Goal: Information Seeking & Learning: Learn about a topic

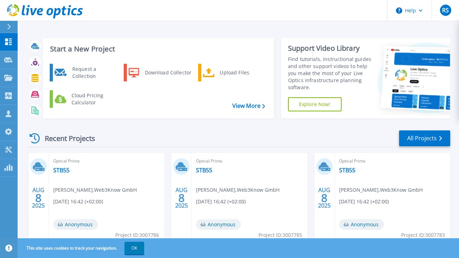
click at [177, 135] on div "Recent Projects All Projects" at bounding box center [238, 139] width 423 height 18
click at [205, 132] on div "Recent Projects All Projects" at bounding box center [238, 139] width 423 height 18
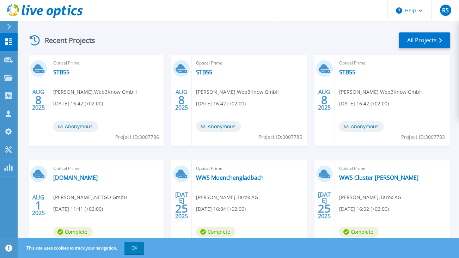
scroll to position [132, 0]
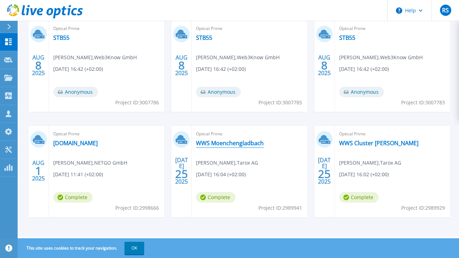
click at [225, 144] on link "WWS Moenchengladbach" at bounding box center [230, 143] width 68 height 7
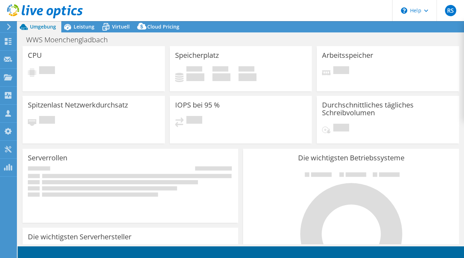
select select "USD"
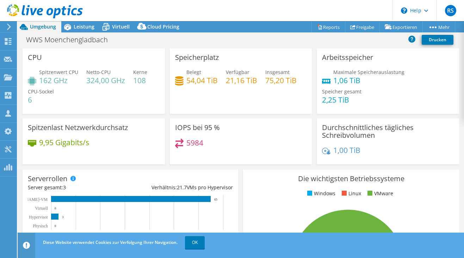
click at [462, 257] on header "Diese Website verwendet Cookies zur Verfolgung Ihrer Navigation. OK" at bounding box center [252, 245] width 468 height 25
click at [352, 252] on div "Diese Website verwendet Cookies zur Verfolgung Ihrer Navigation. OK" at bounding box center [253, 243] width 425 height 20
click at [195, 240] on link "OK" at bounding box center [195, 242] width 20 height 13
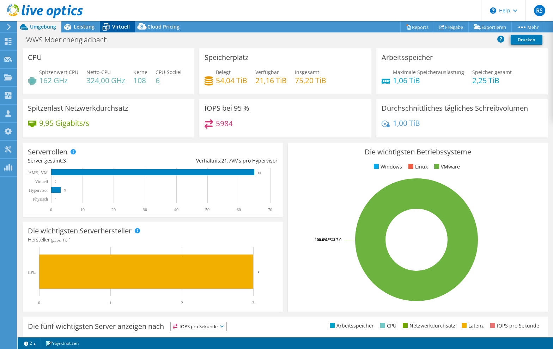
click at [110, 23] on icon at bounding box center [106, 27] width 12 height 12
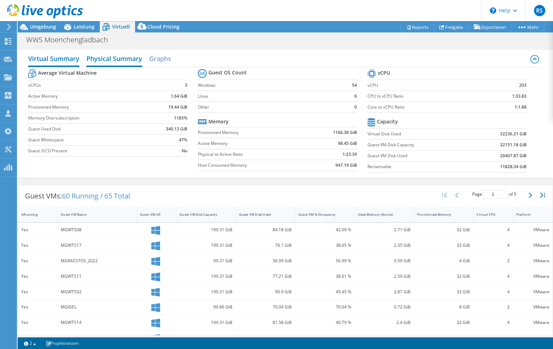
click at [135, 56] on h2 "Physical Summary" at bounding box center [114, 59] width 56 height 16
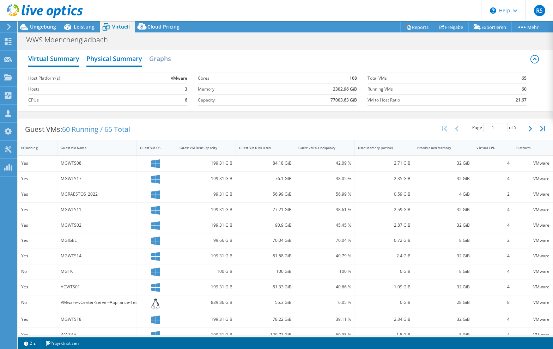
click at [52, 57] on h2 "Virtual Summary" at bounding box center [53, 59] width 51 height 16
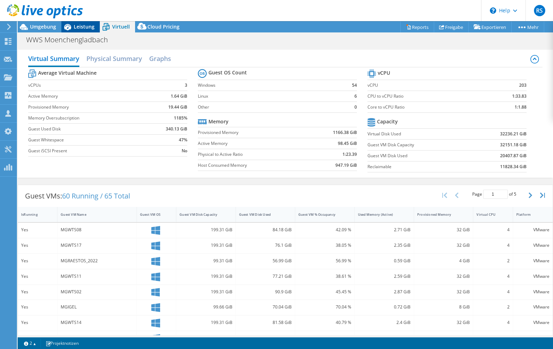
click at [86, 26] on span "Leistung" at bounding box center [84, 26] width 21 height 7
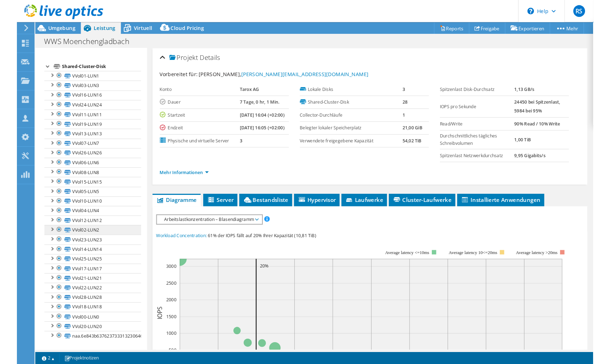
scroll to position [69, 0]
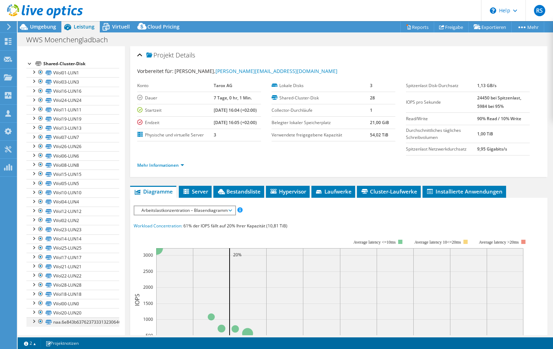
click at [41, 258] on div at bounding box center [40, 321] width 7 height 8
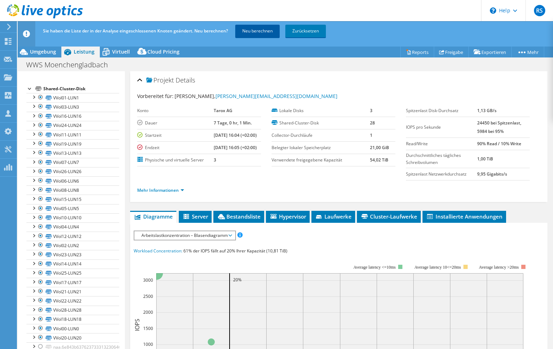
click at [261, 29] on link "Neu berechnen" at bounding box center [257, 31] width 44 height 13
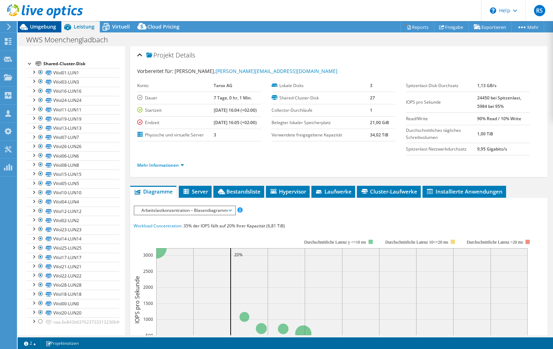
click at [40, 24] on span "Umgebung" at bounding box center [43, 26] width 26 height 7
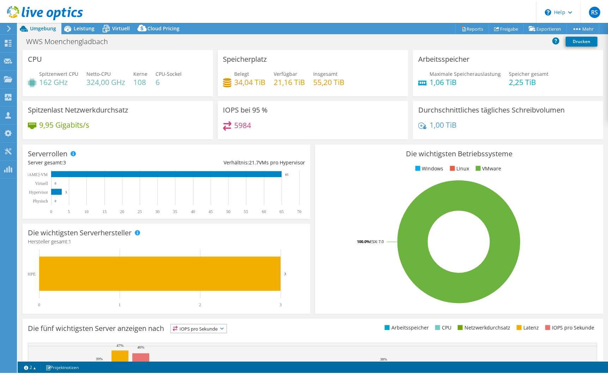
scroll to position [47, 0]
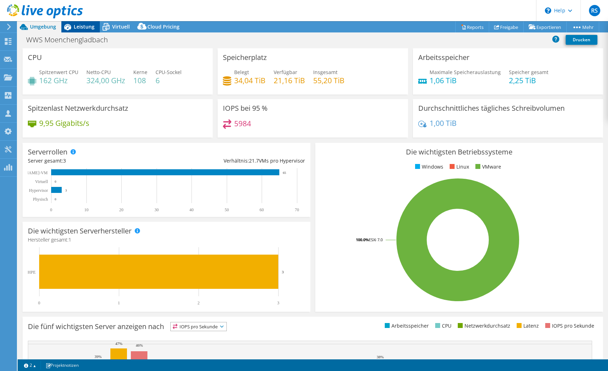
click at [83, 25] on span "Leistung" at bounding box center [84, 26] width 21 height 7
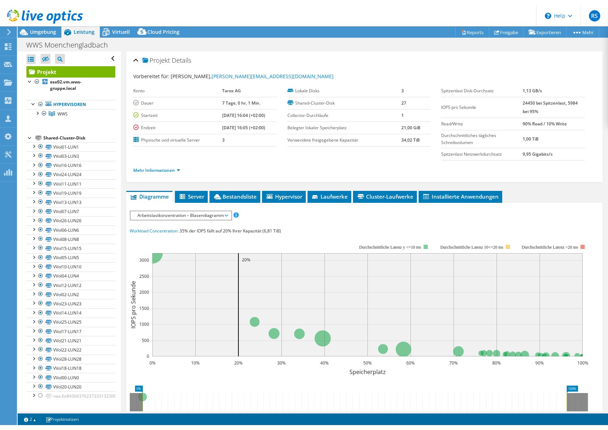
scroll to position [0, 0]
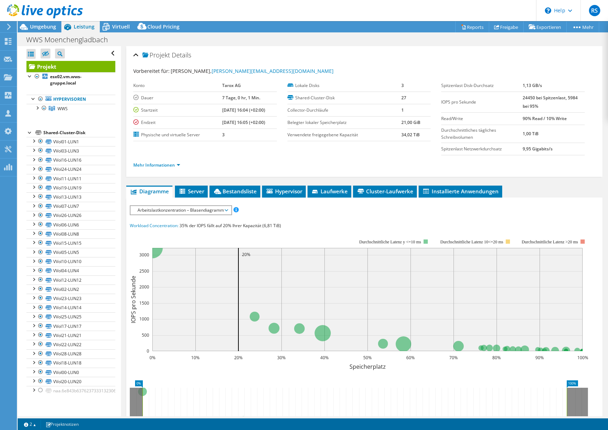
click at [208, 211] on span "Arbeitslastkonzentration – Blasendiagramm" at bounding box center [180, 210] width 93 height 8
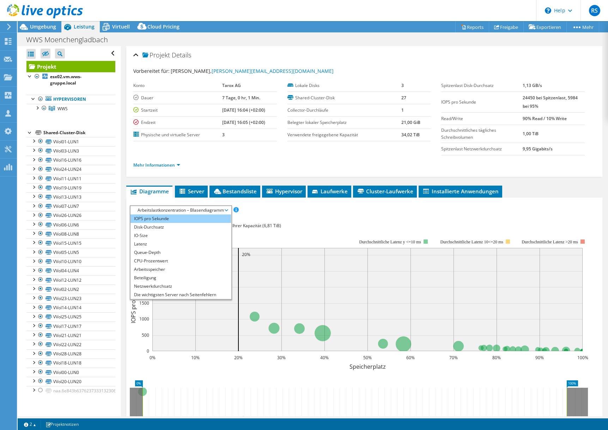
click at [162, 218] on li "IOPS pro Sekunde" at bounding box center [180, 219] width 100 height 8
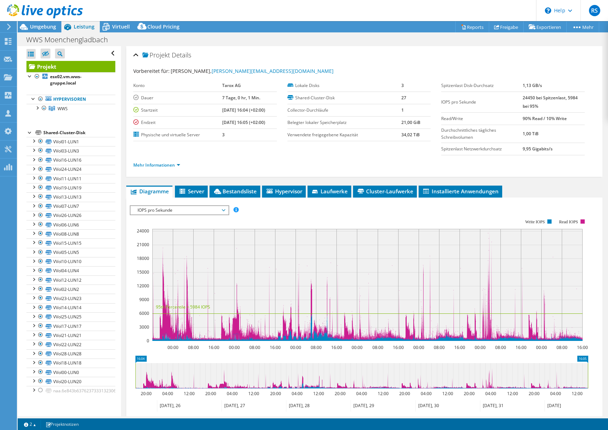
click at [219, 210] on span "IOPS pro Sekunde" at bounding box center [179, 210] width 91 height 8
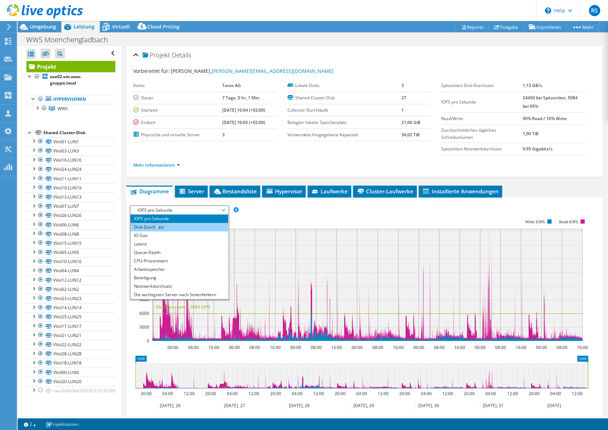
click at [157, 224] on li "Disk-Durchsatz" at bounding box center [179, 227] width 98 height 8
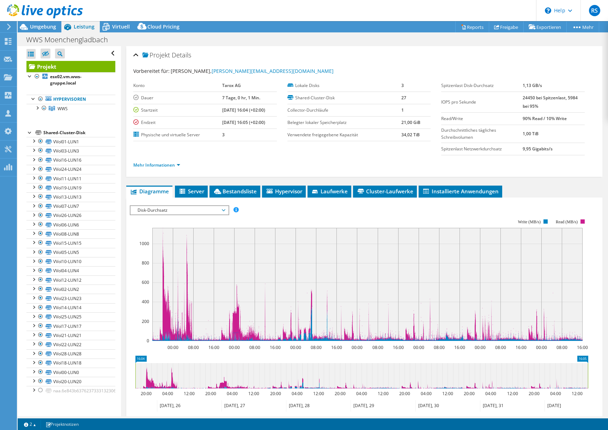
click at [464, 184] on div "Projekt Details Vorbereitet für: [PERSON_NAME], [EMAIL_ADDRESS][DOMAIN_NAME] Ko…" at bounding box center [364, 270] width 486 height 449
click at [205, 208] on span "Disk-Durchsatz" at bounding box center [179, 210] width 91 height 8
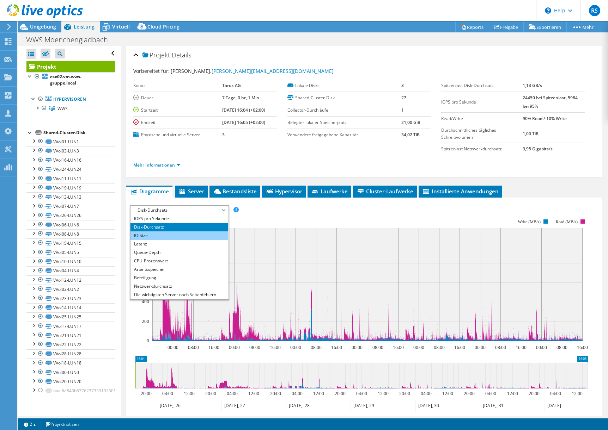
click at [156, 236] on li "IO-Size" at bounding box center [179, 236] width 98 height 8
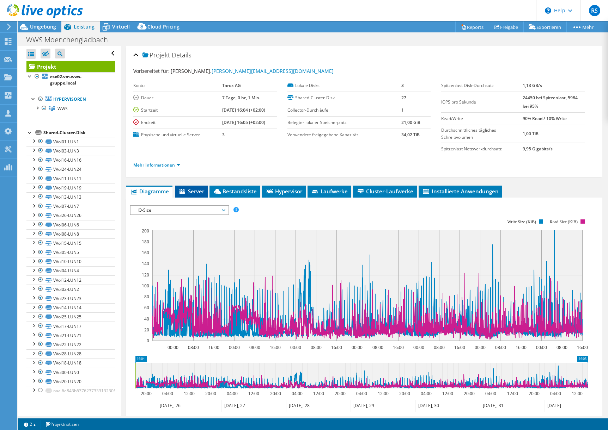
click at [195, 190] on span "Server" at bounding box center [191, 191] width 26 height 7
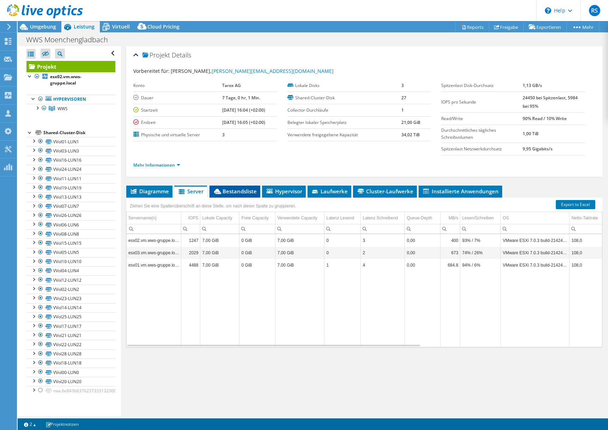
click at [238, 190] on span "Bestandsliste" at bounding box center [235, 191] width 44 height 7
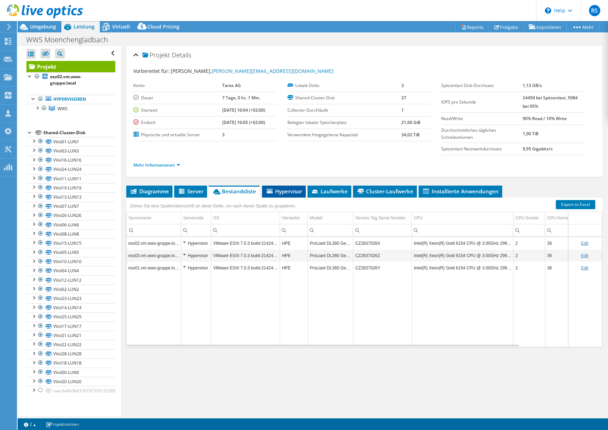
click at [285, 190] on span "Hypervisor" at bounding box center [283, 191] width 37 height 7
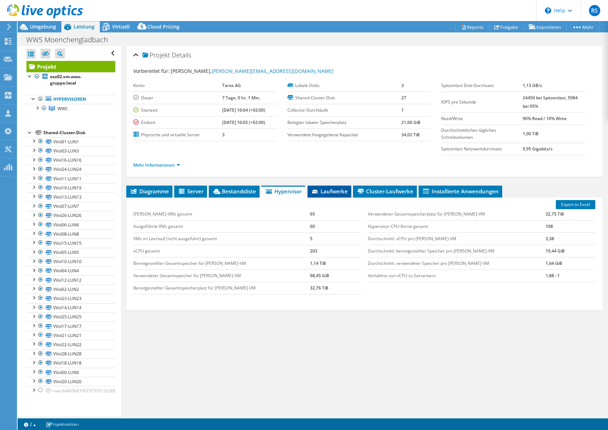
click at [323, 190] on span "Laufwerke" at bounding box center [329, 191] width 37 height 7
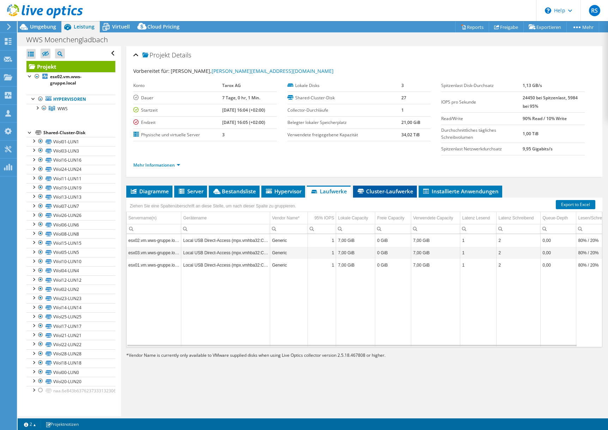
click at [386, 191] on span "Cluster-Laufwerke" at bounding box center [384, 191] width 57 height 7
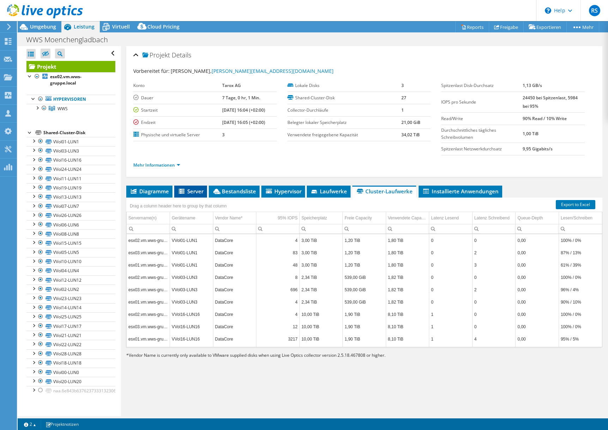
click at [192, 189] on span "Server" at bounding box center [191, 191] width 26 height 7
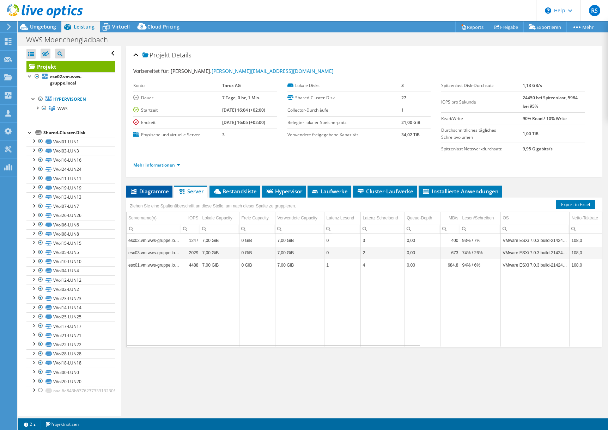
click at [151, 192] on span "Diagramme" at bounding box center [149, 191] width 39 height 7
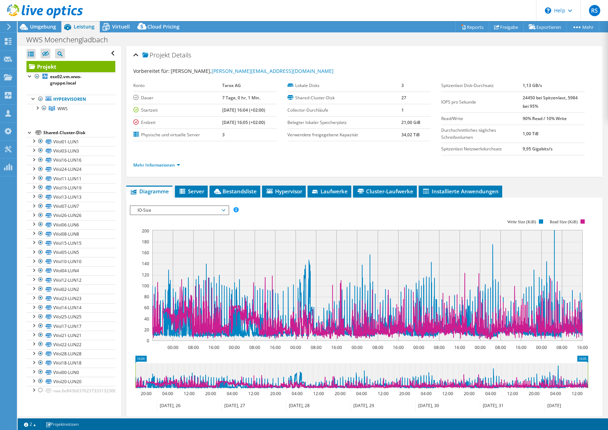
click at [176, 210] on span "IO-Size" at bounding box center [179, 210] width 91 height 8
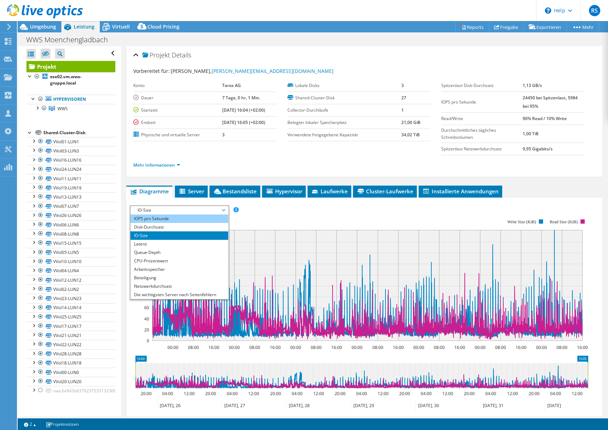
click at [162, 217] on li "IOPS pro Sekunde" at bounding box center [179, 219] width 98 height 8
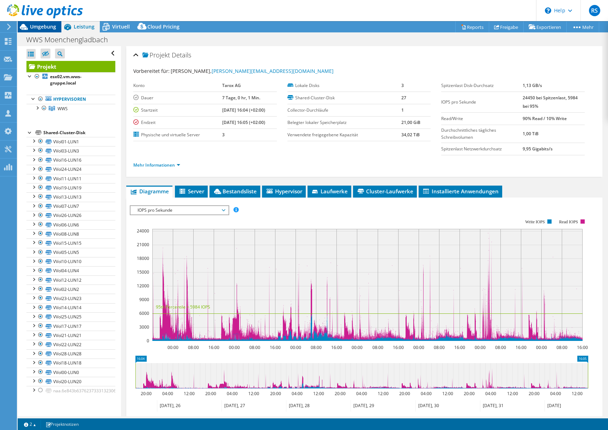
click at [41, 26] on span "Umgebung" at bounding box center [43, 26] width 26 height 7
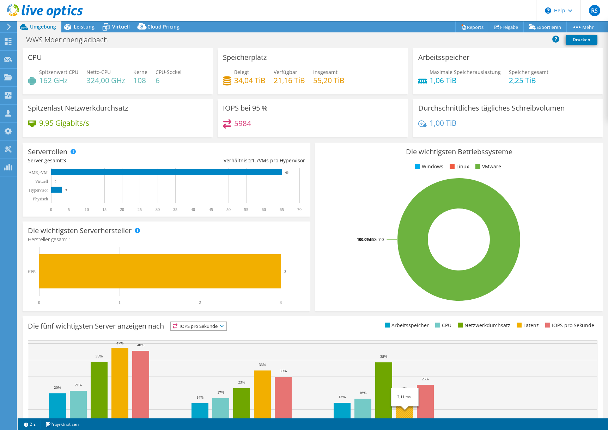
click at [464, 258] on rect at bounding box center [312, 383] width 569 height 86
click at [83, 27] on span "Leistung" at bounding box center [84, 26] width 21 height 7
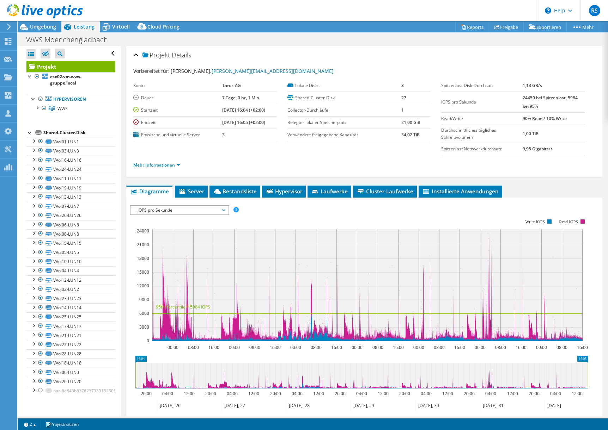
click at [190, 210] on span "IOPS pro Sekunde" at bounding box center [179, 210] width 91 height 8
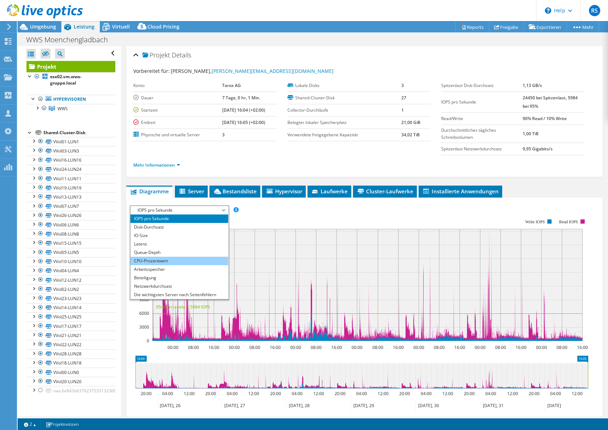
click at [168, 258] on li "CPU-Prozentwert" at bounding box center [179, 261] width 98 height 8
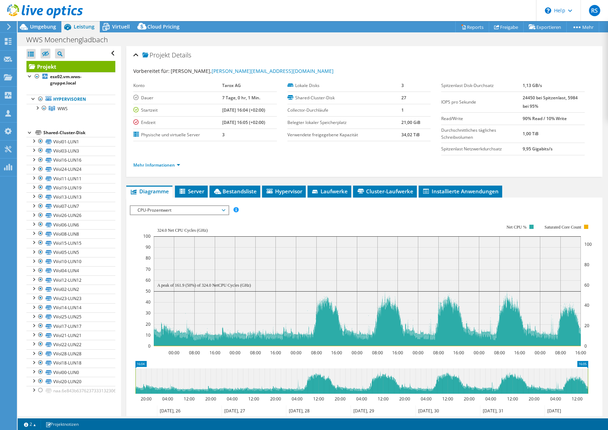
click at [204, 209] on span "CPU-Prozentwert" at bounding box center [179, 210] width 91 height 8
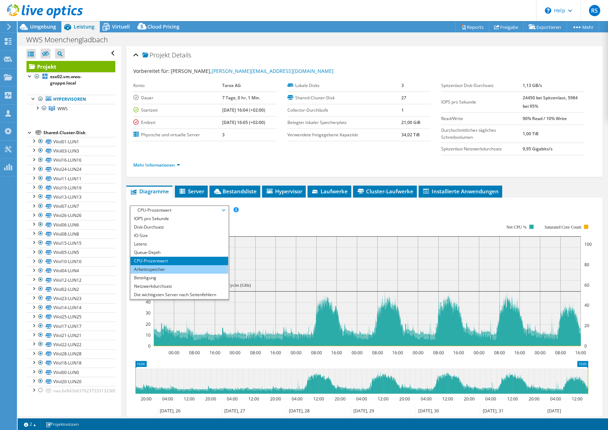
click at [164, 258] on li "Arbeitsspeicher" at bounding box center [179, 269] width 98 height 8
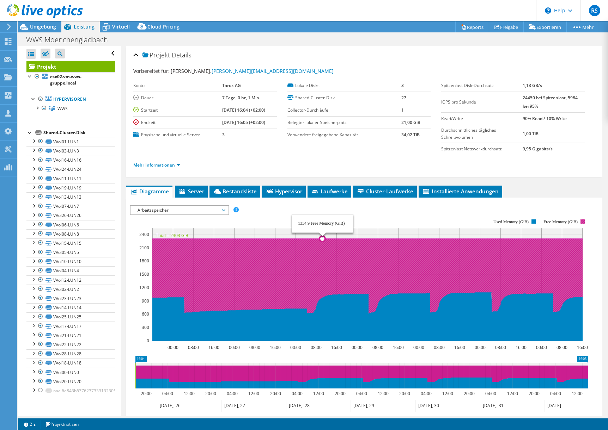
click at [322, 258] on icon at bounding box center [367, 276] width 430 height 75
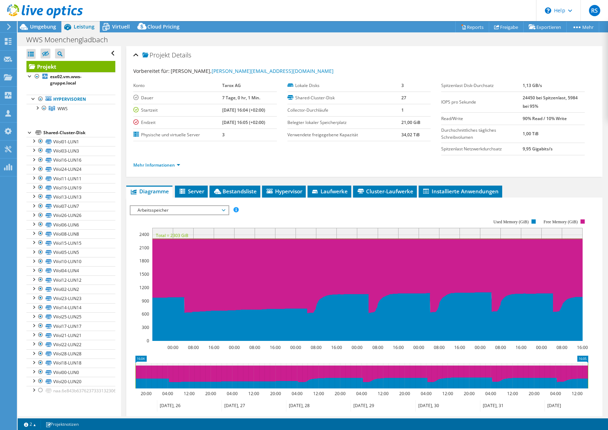
click at [198, 210] on span "Arbeitsspeicher" at bounding box center [179, 210] width 91 height 8
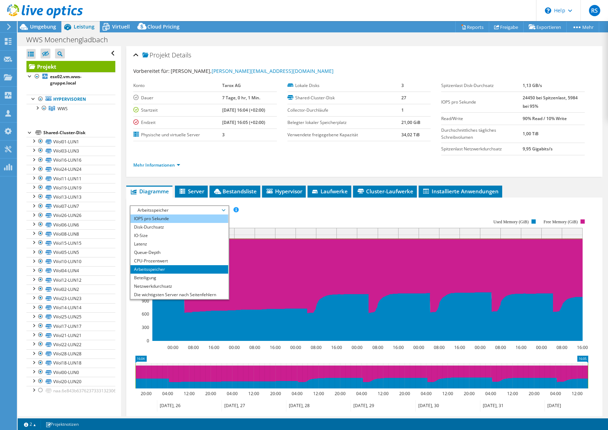
click at [165, 219] on li "IOPS pro Sekunde" at bounding box center [179, 219] width 98 height 8
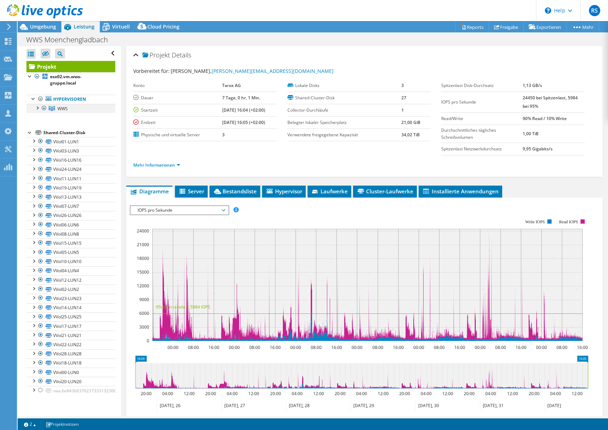
click at [40, 107] on div at bounding box center [36, 107] width 7 height 7
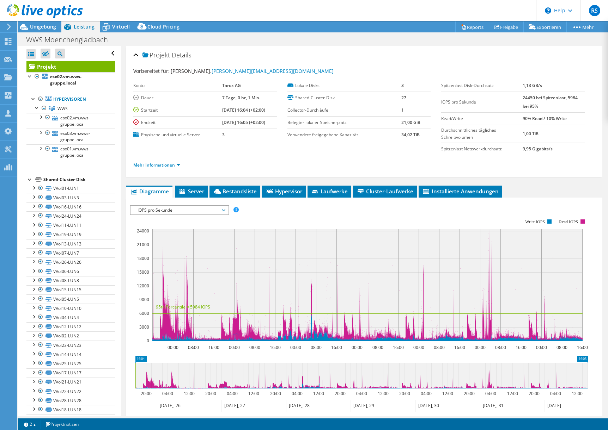
click at [464, 255] on icon "00:00 08:00 16:00 00:00 08:00 16:00 00:00 08:00 16:00 00:00 08:00 16:00 00:00 0…" at bounding box center [361, 280] width 463 height 141
click at [36, 25] on span "Umgebung" at bounding box center [43, 26] width 26 height 7
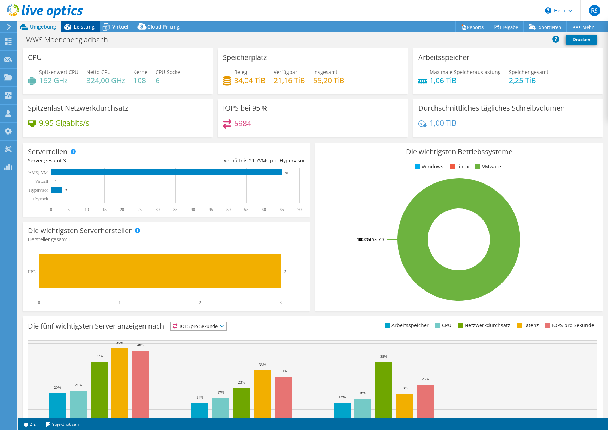
click at [82, 27] on span "Leistung" at bounding box center [84, 26] width 21 height 7
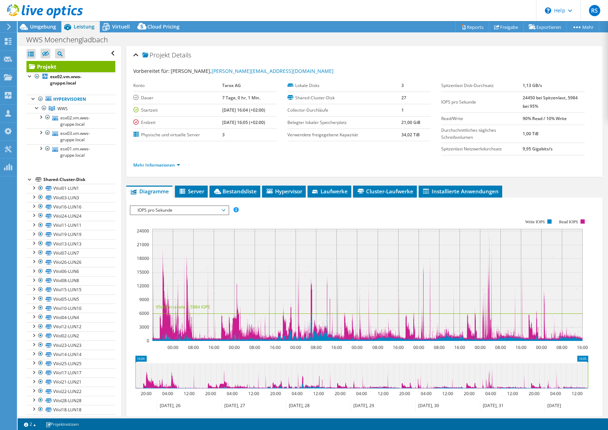
scroll to position [35, 0]
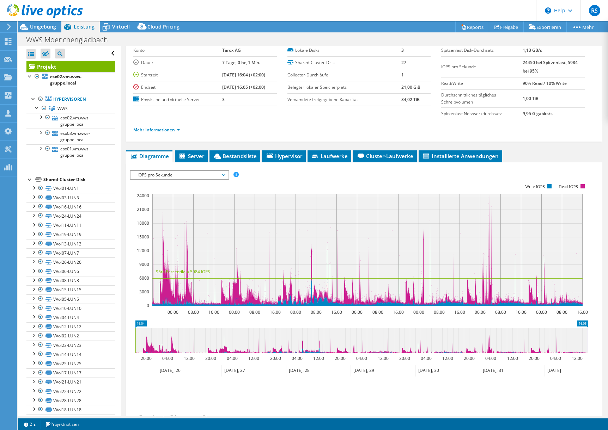
click at [187, 176] on span "IOPS pro Sekunde" at bounding box center [179, 175] width 91 height 8
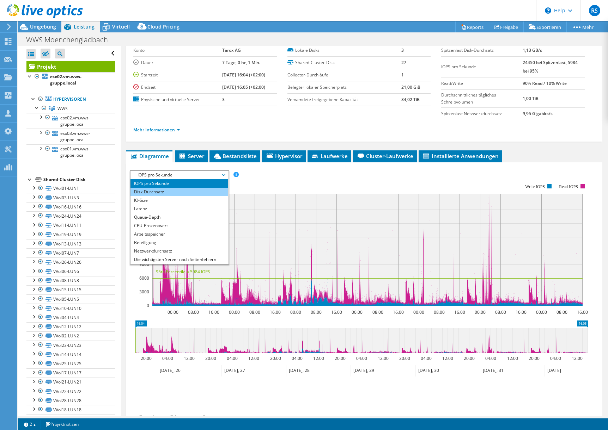
click at [161, 191] on li "Disk-Durchsatz" at bounding box center [179, 192] width 98 height 8
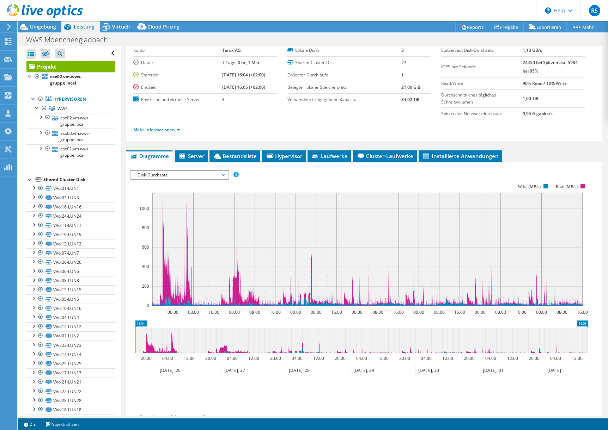
click at [199, 178] on span "Disk-Durchsatz" at bounding box center [179, 175] width 91 height 8
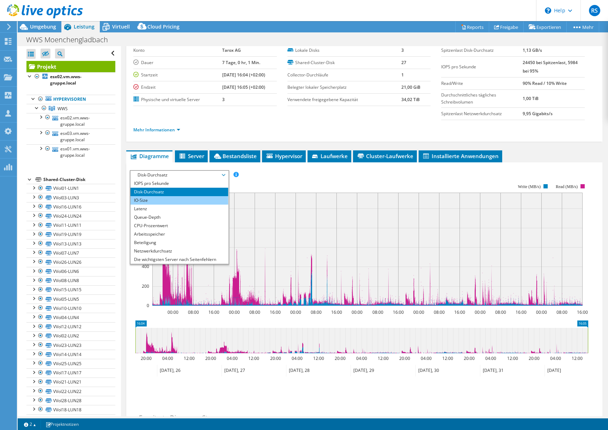
click at [164, 198] on li "IO-Size" at bounding box center [179, 200] width 98 height 8
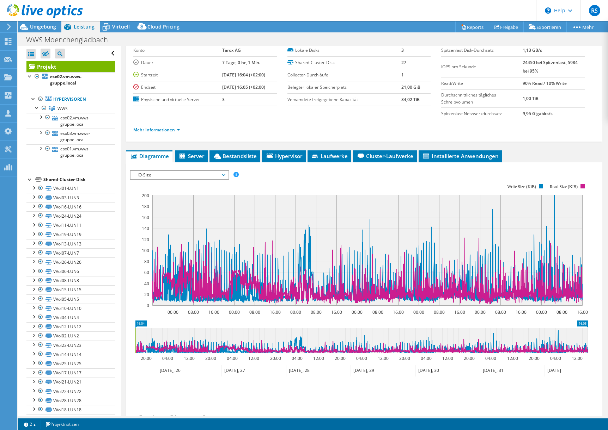
click at [203, 175] on span "IO-Size" at bounding box center [179, 175] width 91 height 8
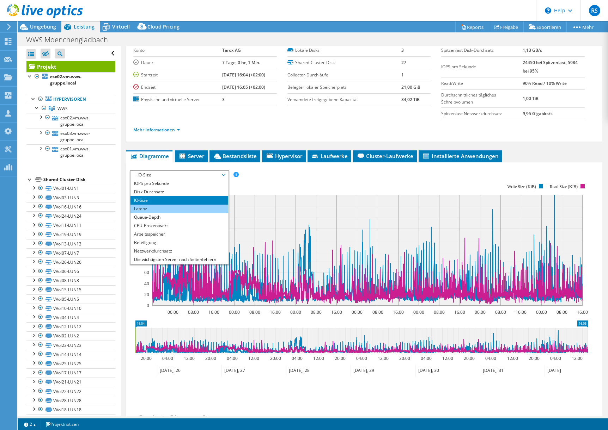
click at [167, 208] on li "Latenz" at bounding box center [179, 209] width 98 height 8
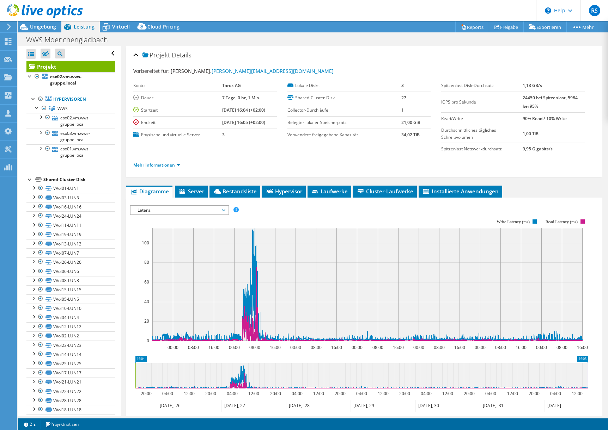
select select "USD"
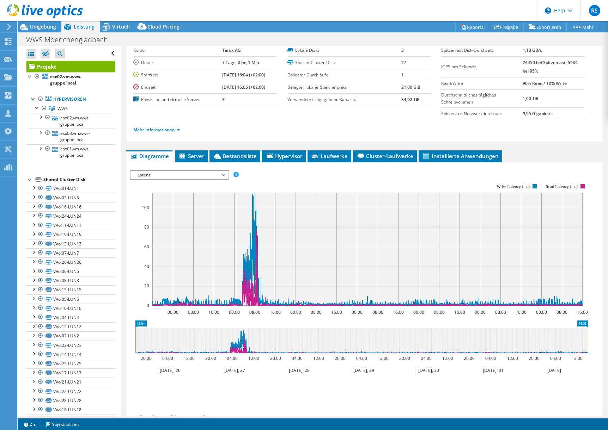
click at [184, 175] on span "Latenz" at bounding box center [179, 175] width 91 height 8
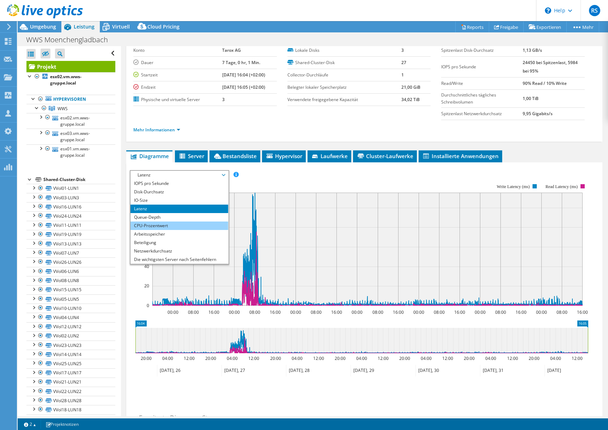
click at [169, 224] on li "CPU-Prozentwert" at bounding box center [179, 226] width 98 height 8
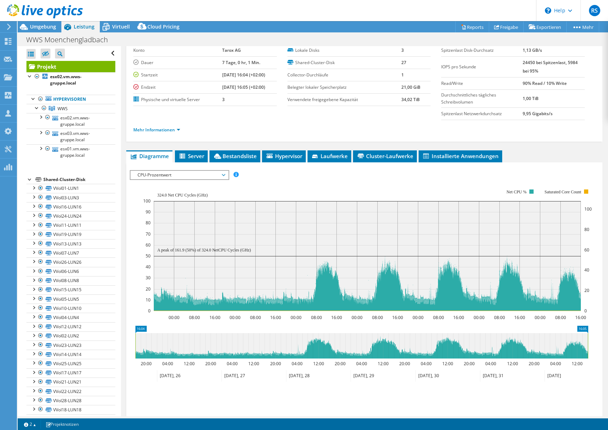
click at [205, 170] on div "CPU-Prozentwert IOPS pro Sekunde Disk-Durchsatz IO-Size Latenz Queue-Depth CPU-…" at bounding box center [179, 175] width 99 height 10
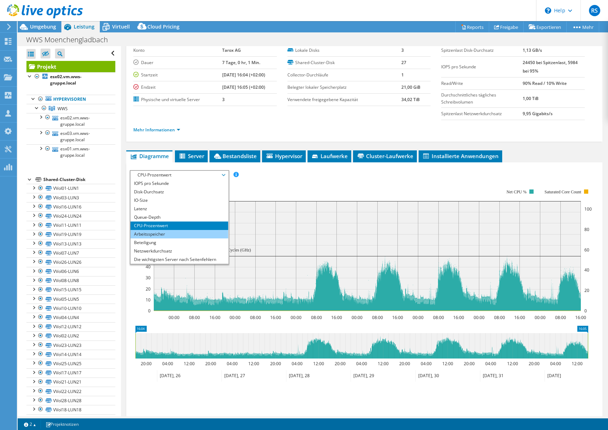
click at [159, 235] on li "Arbeitsspeicher" at bounding box center [179, 234] width 98 height 8
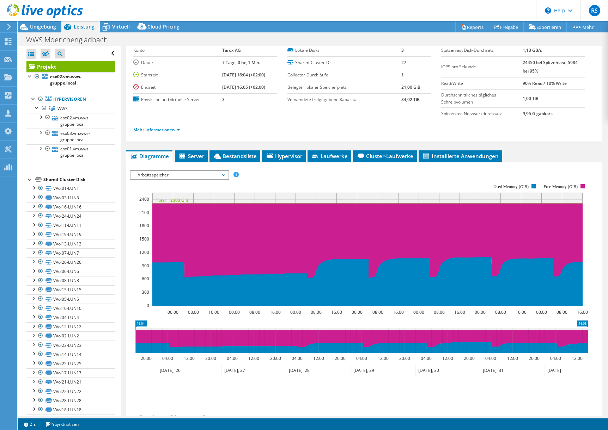
click at [198, 174] on span "Arbeitsspeicher" at bounding box center [179, 175] width 91 height 8
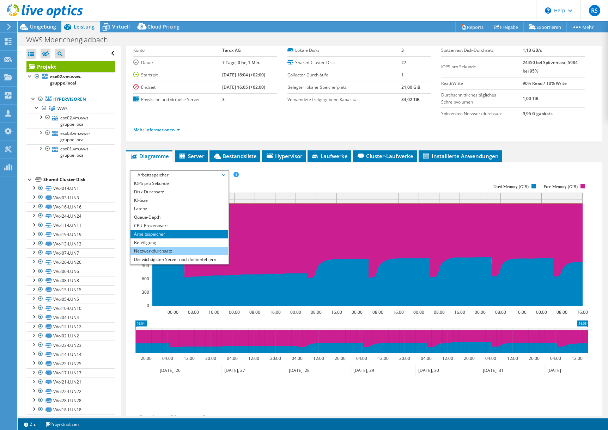
click at [153, 249] on li "Netzwerkdurchsatz" at bounding box center [179, 251] width 98 height 8
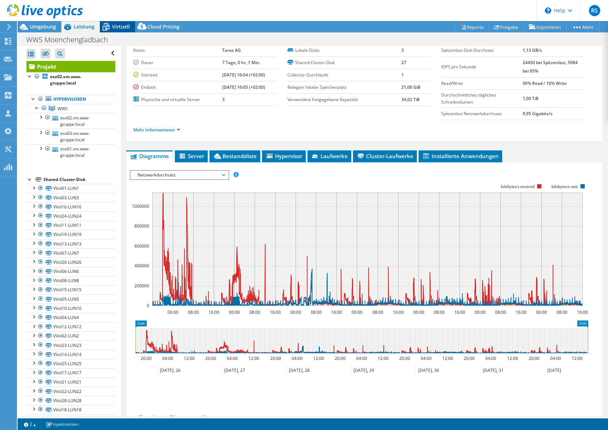
click at [116, 26] on span "Virtuell" at bounding box center [121, 26] width 18 height 7
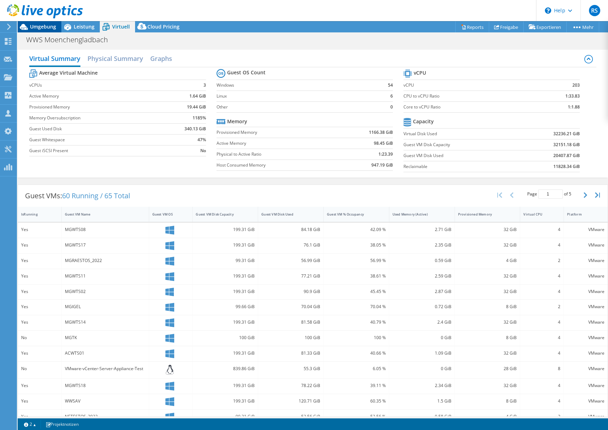
click at [43, 26] on span "Umgebung" at bounding box center [43, 26] width 26 height 7
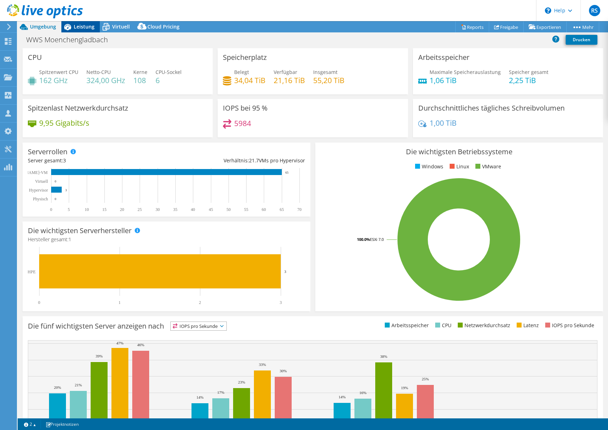
click at [83, 25] on span "Leistung" at bounding box center [84, 26] width 21 height 7
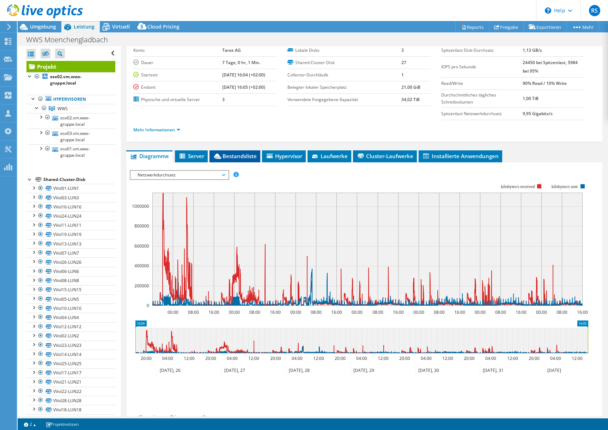
click at [239, 155] on span "Bestandsliste" at bounding box center [235, 156] width 44 height 7
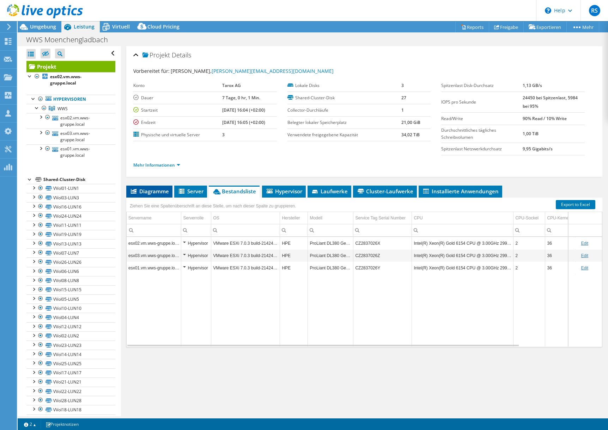
click at [153, 189] on span "Diagramme" at bounding box center [149, 191] width 39 height 7
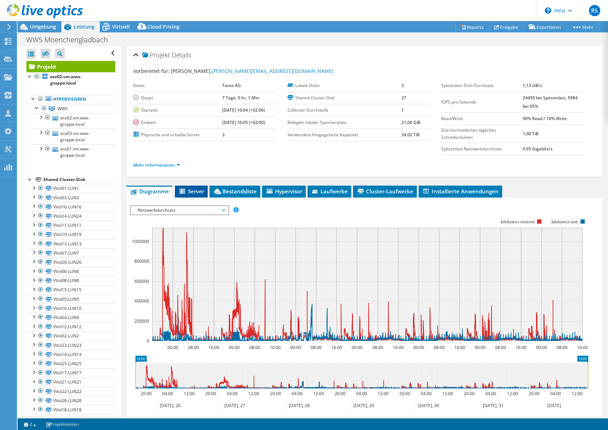
click at [193, 190] on span "Server" at bounding box center [191, 191] width 26 height 7
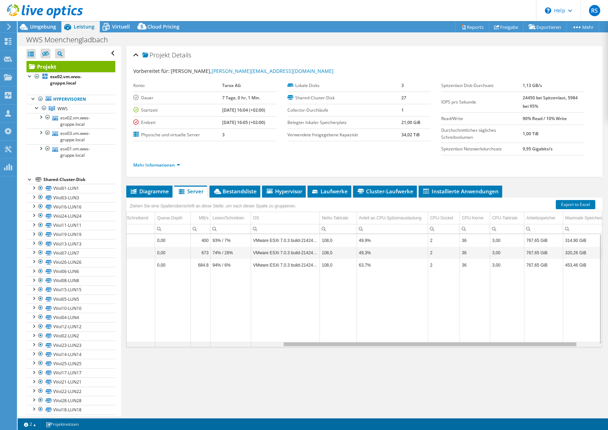
scroll to position [0, 281]
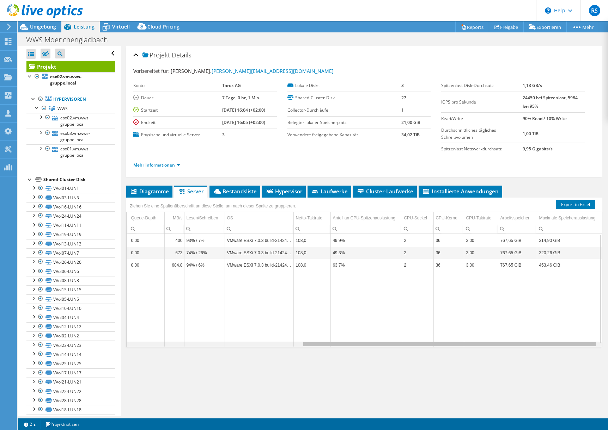
drag, startPoint x: 381, startPoint y: 344, endPoint x: 584, endPoint y: 334, distance: 203.2
click at [584, 334] on body "RS Vertriebspartner Ralf Schuster ralf.schuster@tdsynnex.com TD Azlan My Profil…" at bounding box center [304, 215] width 608 height 430
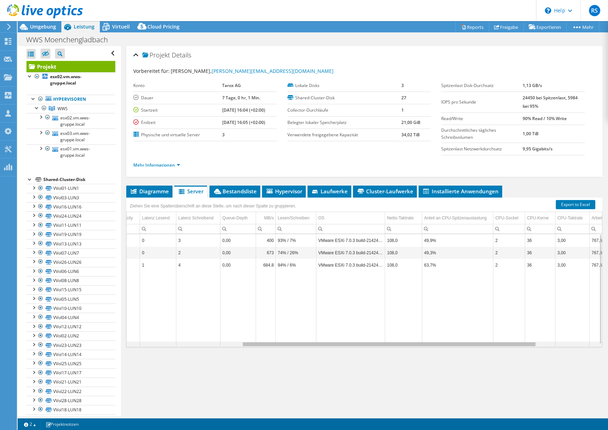
scroll to position [0, 184]
drag, startPoint x: 465, startPoint y: 345, endPoint x: 401, endPoint y: 349, distance: 64.2
click at [401, 349] on body "RS Vertriebspartner Ralf Schuster ralf.schuster@tdsynnex.com TD Azlan My Profil…" at bounding box center [304, 215] width 608 height 430
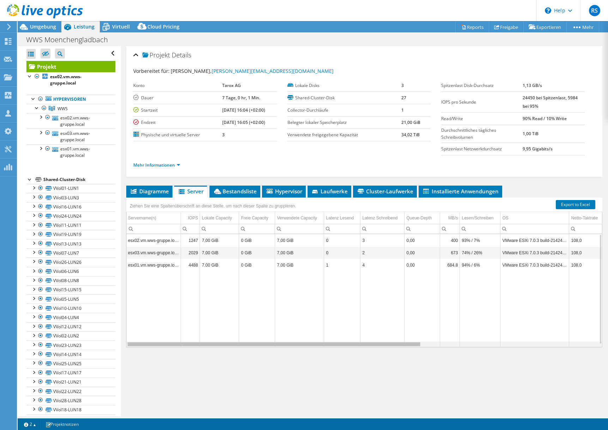
scroll to position [0, 0]
drag, startPoint x: 407, startPoint y: 345, endPoint x: 283, endPoint y: 343, distance: 124.1
click at [283, 343] on body "RS Vertriebspartner Ralf Schuster ralf.schuster@tdsynnex.com TD Azlan My Profil…" at bounding box center [304, 215] width 608 height 430
click at [242, 193] on span "Bestandsliste" at bounding box center [235, 191] width 44 height 7
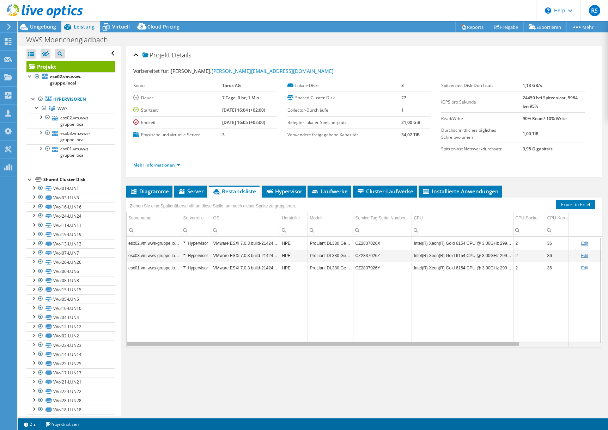
drag, startPoint x: 418, startPoint y: 345, endPoint x: 355, endPoint y: 350, distance: 63.6
click at [355, 350] on body "RS Vertriebspartner Ralf Schuster ralf.schuster@tdsynnex.com TD Azlan My Profil…" at bounding box center [304, 215] width 608 height 430
click at [196, 192] on span "Server" at bounding box center [191, 191] width 26 height 7
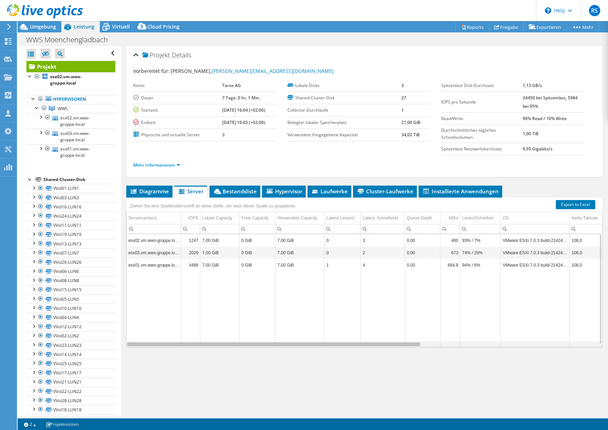
drag, startPoint x: 365, startPoint y: 344, endPoint x: 353, endPoint y: 349, distance: 13.6
click at [353, 349] on body "RS Vertriebspartner Ralf Schuster ralf.schuster@tdsynnex.com TD Azlan My Profil…" at bounding box center [304, 215] width 608 height 430
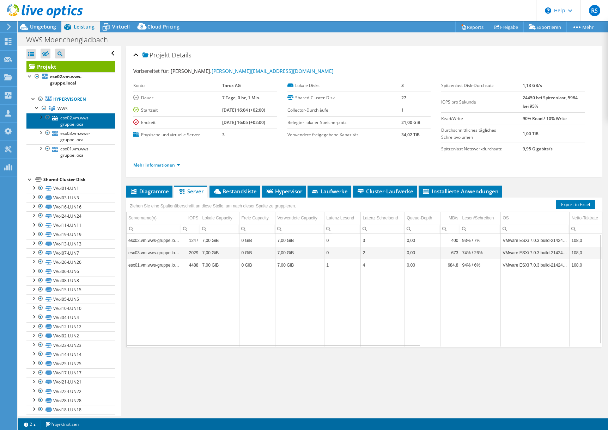
click at [69, 118] on link "esx02.vm.wws-gruppe.local" at bounding box center [70, 121] width 89 height 16
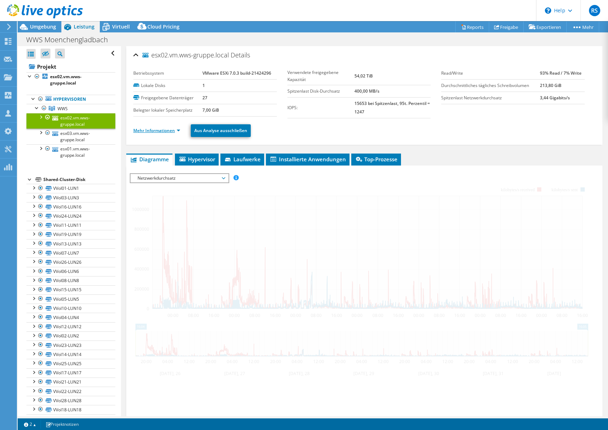
click at [169, 129] on link "Mehr Informationen" at bounding box center [156, 131] width 47 height 6
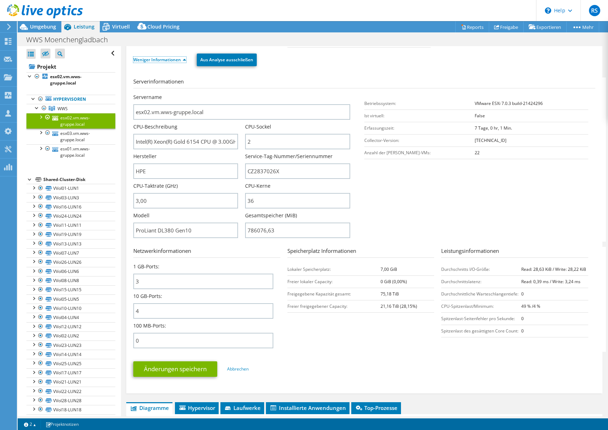
scroll to position [70, 0]
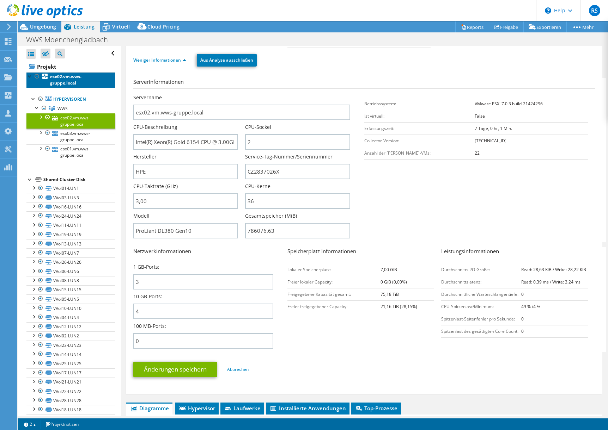
click at [60, 76] on b "esx02.vm.wws-gruppe.local" at bounding box center [65, 80] width 31 height 12
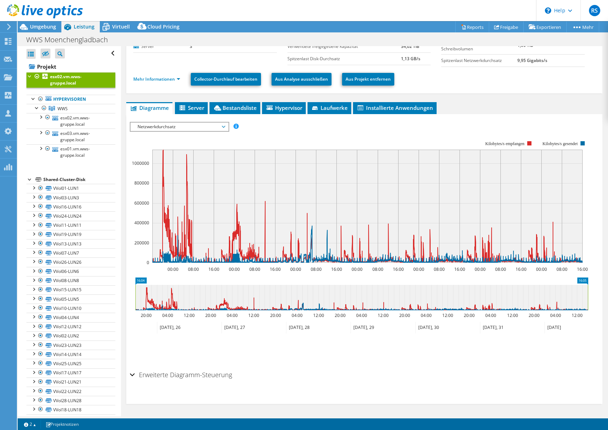
scroll to position [0, 0]
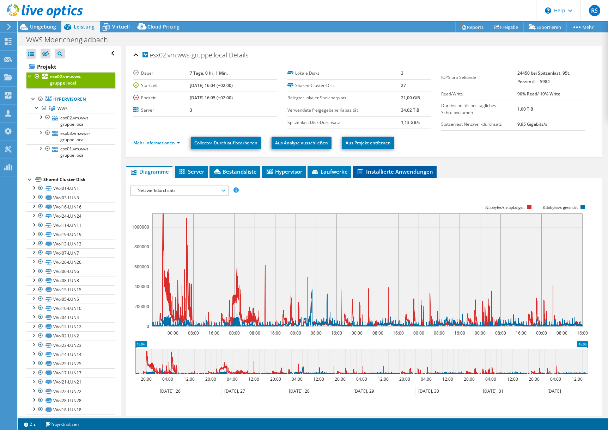
click at [408, 172] on span "Installierte Anwendungen" at bounding box center [394, 171] width 76 height 7
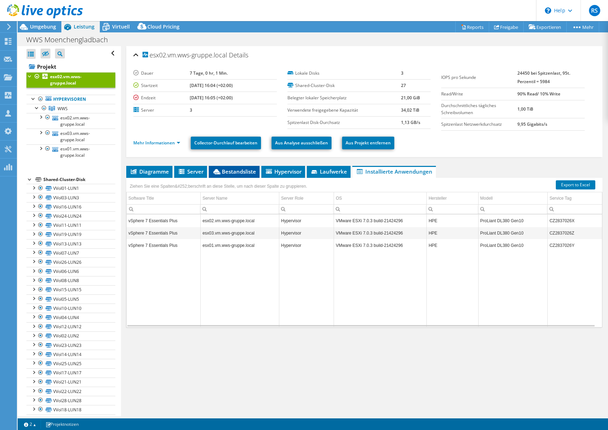
click at [231, 168] on span "Bestandsliste" at bounding box center [234, 171] width 44 height 7
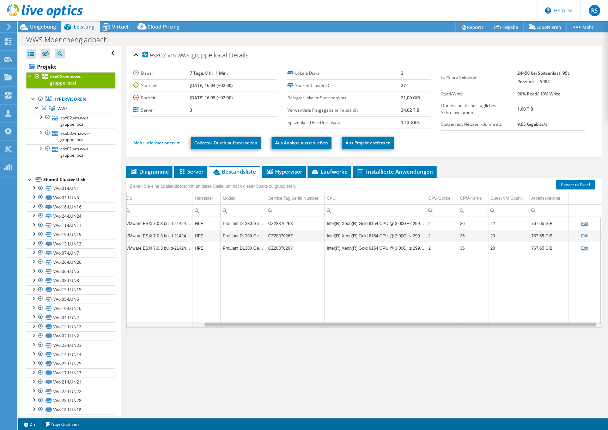
scroll to position [0, 92]
drag, startPoint x: 405, startPoint y: 325, endPoint x: 559, endPoint y: 330, distance: 153.7
click at [559, 330] on body "RS Vertriebspartner Ralf Schuster ralf.schuster@tdsynnex.com TD Azlan My Profil…" at bounding box center [304, 215] width 608 height 430
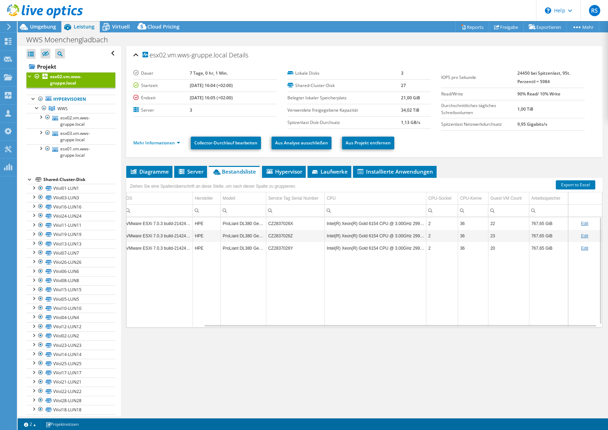
click at [30, 23] on div at bounding box center [41, 12] width 83 height 24
click at [35, 24] on span "Umgebung" at bounding box center [43, 26] width 26 height 7
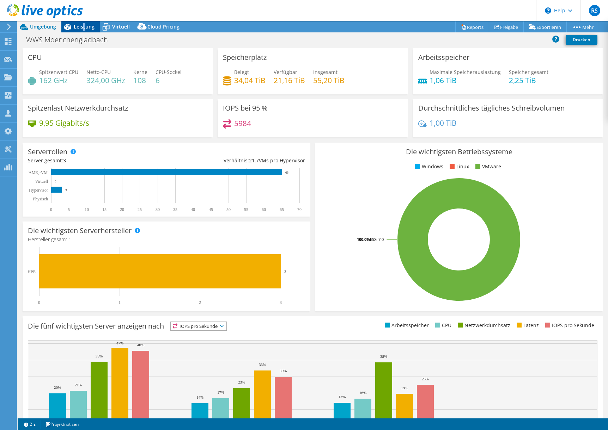
click at [84, 28] on span "Leistung" at bounding box center [84, 26] width 21 height 7
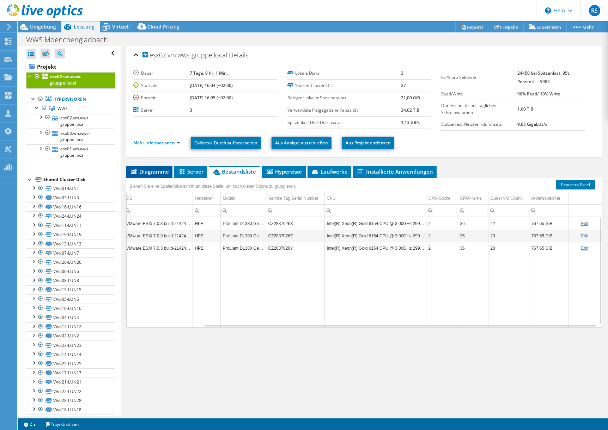
click at [145, 169] on span "Diagramme" at bounding box center [149, 171] width 39 height 7
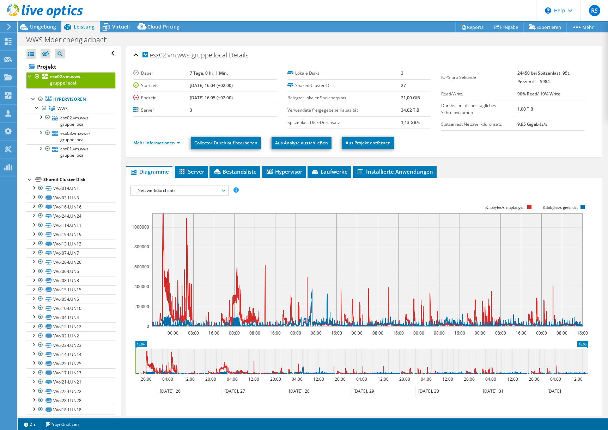
click at [182, 190] on span "Netzwerkdurchsatz" at bounding box center [179, 190] width 91 height 8
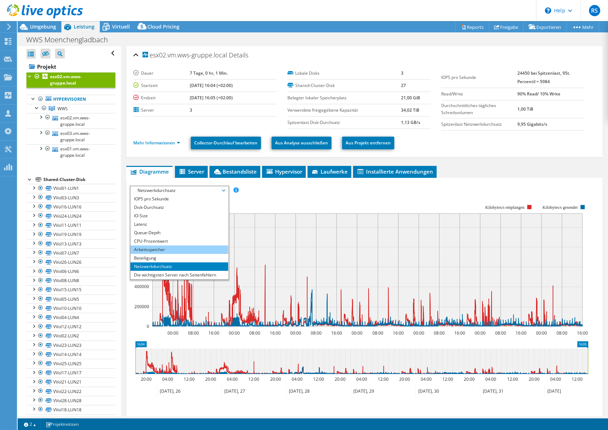
click at [153, 249] on li "Arbeitsspeicher" at bounding box center [179, 250] width 98 height 8
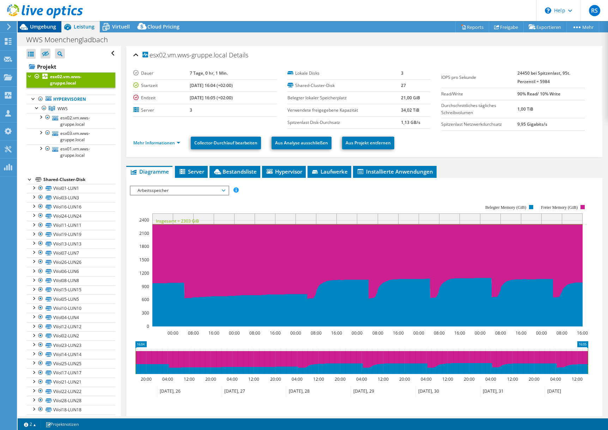
click at [39, 27] on span "Umgebung" at bounding box center [43, 26] width 26 height 7
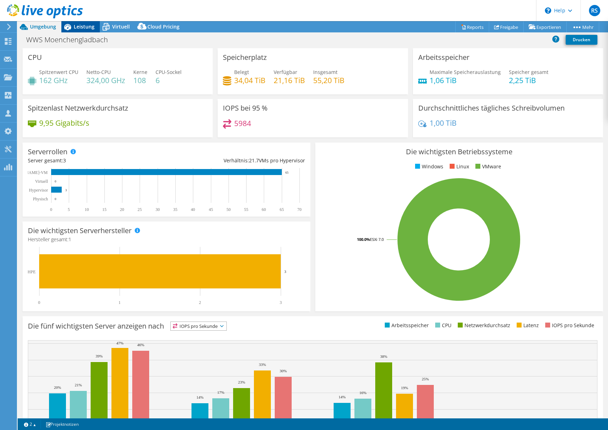
click at [86, 23] on div "Leistung" at bounding box center [80, 26] width 38 height 11
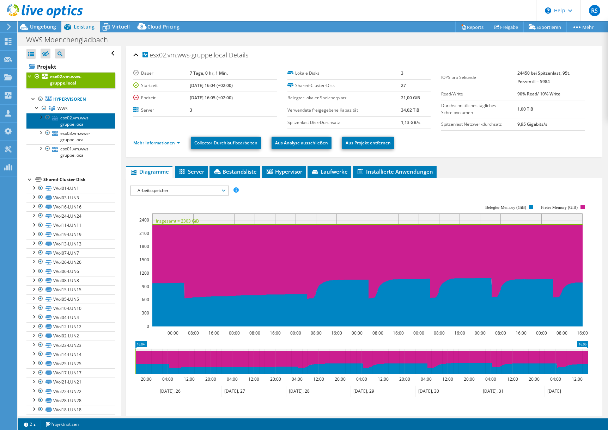
click at [67, 122] on link "esx02.vm.wws-gruppe.local" at bounding box center [70, 121] width 89 height 16
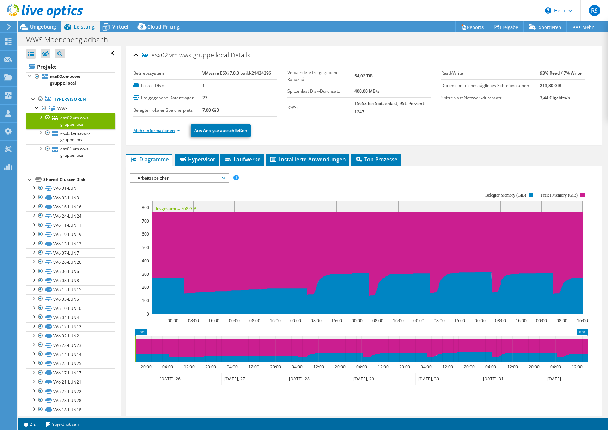
click at [169, 130] on link "Mehr Informationen" at bounding box center [156, 131] width 47 height 6
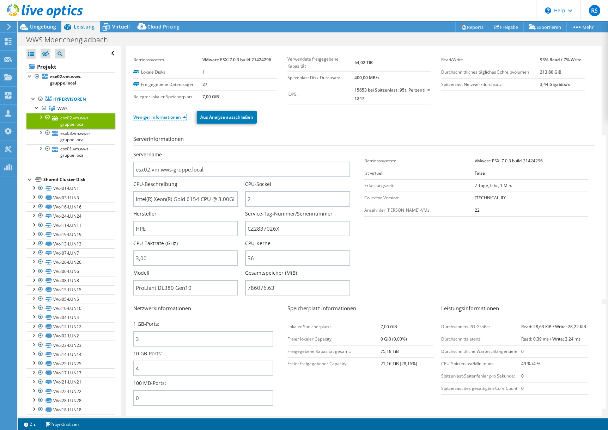
scroll to position [0, 0]
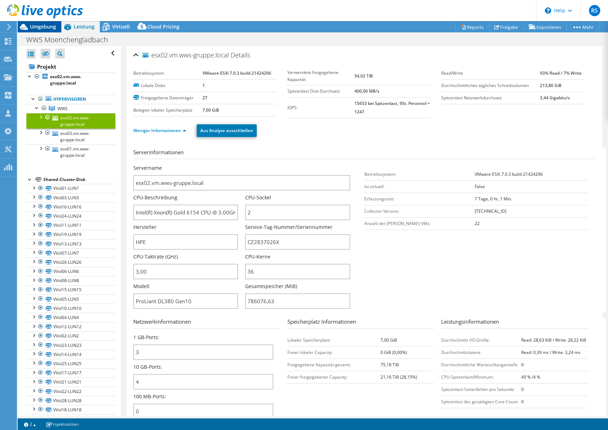
click at [46, 25] on span "Umgebung" at bounding box center [43, 26] width 26 height 7
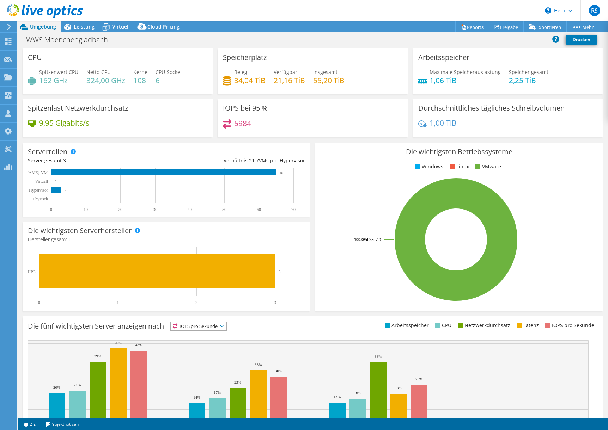
click at [580, 425] on section "Warnings Messages Die Queue-Depth wurde nicht von VMware VCenter-Servern aufgez…" at bounding box center [313, 425] width 590 height 12
click at [524, 425] on section "Warnings Messages Die Queue-Depth wurde nicht von VMware VCenter-Servern aufgez…" at bounding box center [313, 425] width 590 height 12
